Goal: Find specific page/section: Find specific page/section

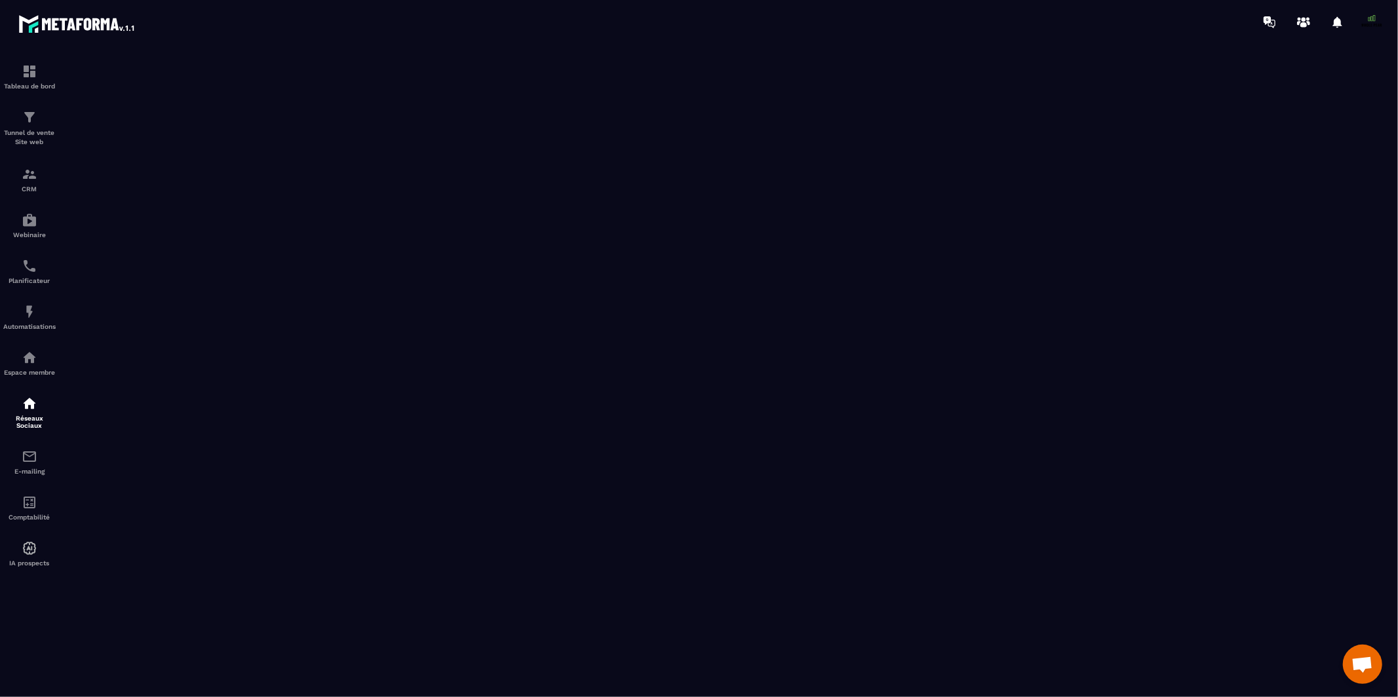
scroll to position [10856, 0]
click at [22, 187] on p "CRM" at bounding box center [29, 188] width 52 height 7
click at [22, 180] on img at bounding box center [30, 174] width 16 height 16
click at [23, 174] on img at bounding box center [30, 174] width 16 height 16
click at [26, 174] on img at bounding box center [30, 174] width 16 height 16
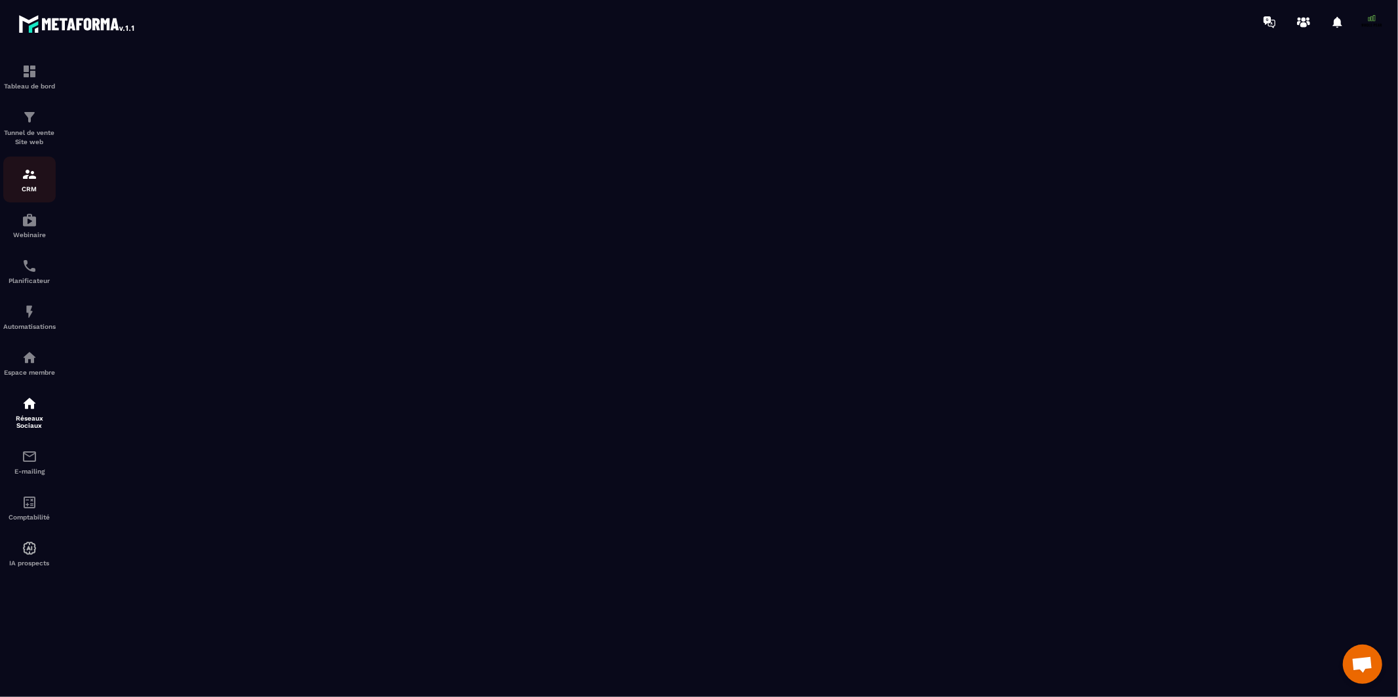
click at [26, 174] on img at bounding box center [30, 174] width 16 height 16
